Goal: Task Accomplishment & Management: Use online tool/utility

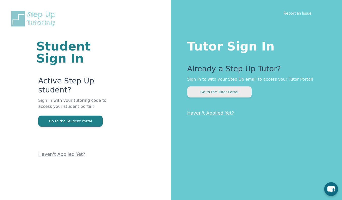
click at [216, 94] on button "Go to the Tutor Portal" at bounding box center [219, 92] width 64 height 11
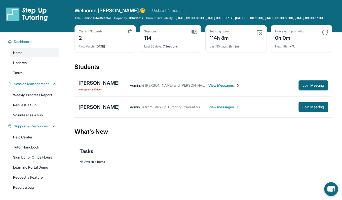
click at [100, 115] on div "[PERSON_NAME] Admin : Hi from Step Up Tutoring! Prevent summer learning loss an…" at bounding box center [204, 107] width 258 height 21
click at [102, 109] on div "[PERSON_NAME]" at bounding box center [99, 107] width 41 height 7
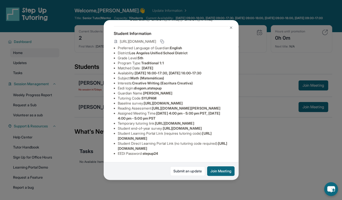
scroll to position [12, 0]
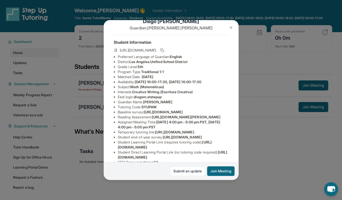
click at [230, 27] on img at bounding box center [231, 28] width 4 height 4
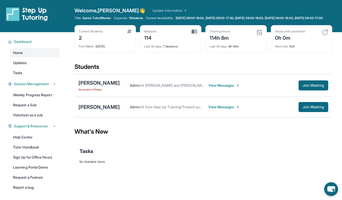
scroll to position [15, 0]
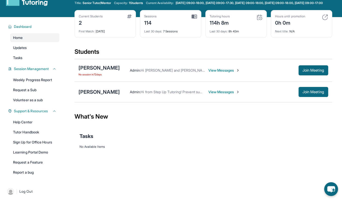
click at [107, 91] on div "[PERSON_NAME] Admin : Hi from Step Up Tutoring! Prevent summer learning loss an…" at bounding box center [204, 92] width 258 height 21
click at [107, 95] on div "[PERSON_NAME]" at bounding box center [99, 92] width 41 height 7
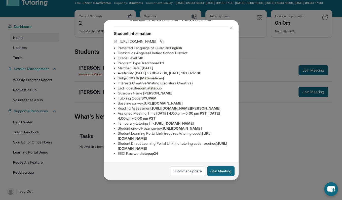
scroll to position [28, 0]
drag, startPoint x: 170, startPoint y: 83, endPoint x: 140, endPoint y: 81, distance: 30.1
click at [139, 81] on ul "Preferred Language of Guardian: English District: [GEOGRAPHIC_DATA] Unified Sch…" at bounding box center [171, 101] width 115 height 111
click at [136, 86] on span "diegom.atstepup" at bounding box center [148, 88] width 28 height 4
drag, startPoint x: 136, startPoint y: 81, endPoint x: 160, endPoint y: 81, distance: 23.7
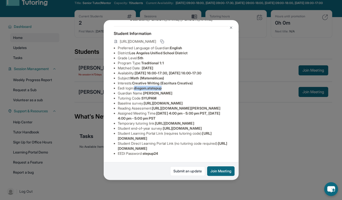
click at [160, 86] on span "diegom.atstepup" at bounding box center [148, 88] width 28 height 4
copy span "diegom.atstepup"
click at [231, 28] on img at bounding box center [231, 28] width 4 height 4
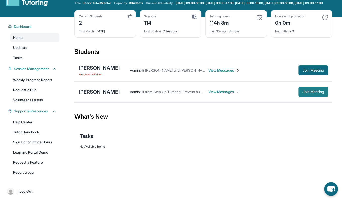
click at [273, 97] on button "Join Meeting" at bounding box center [314, 92] width 30 height 10
